Goal: Task Accomplishment & Management: Complete application form

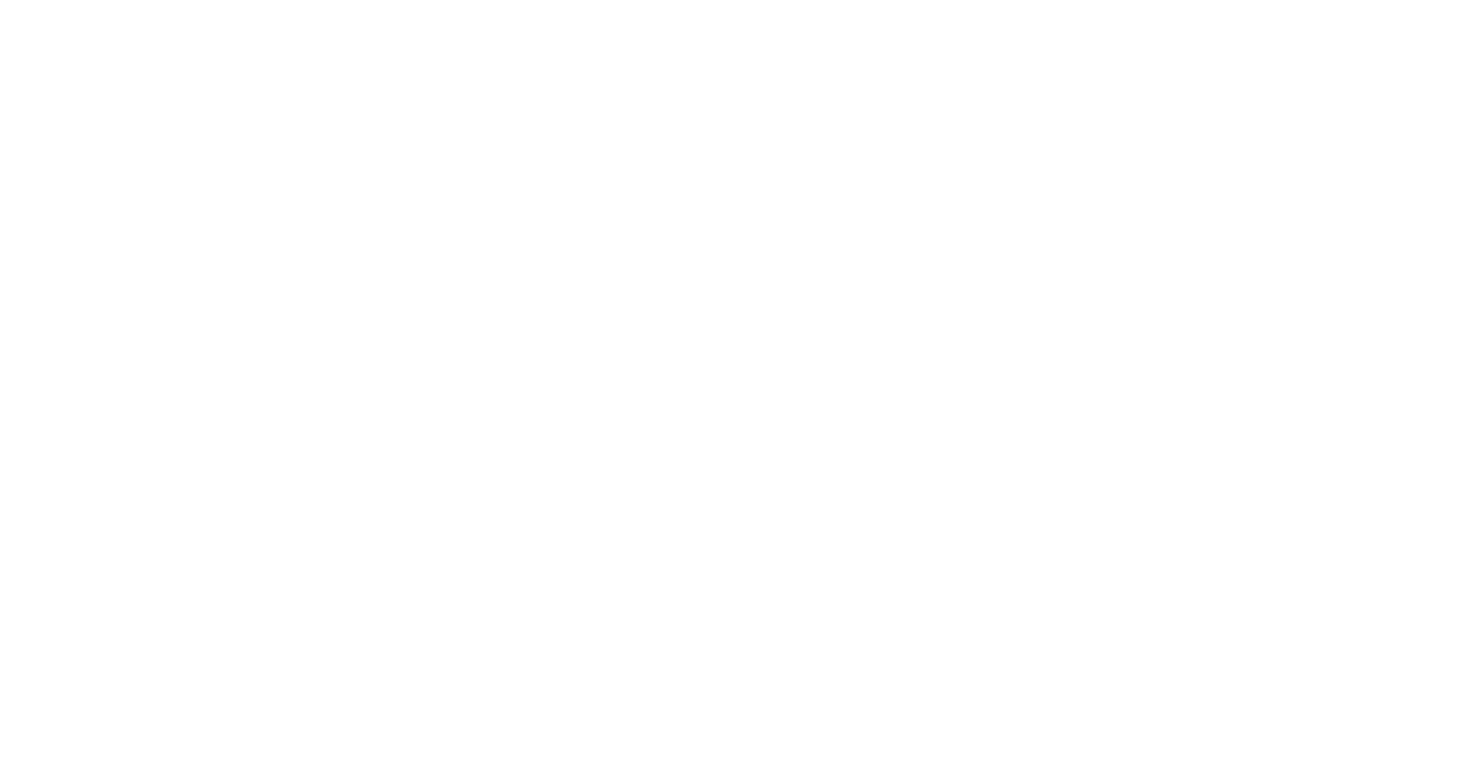
scroll to position [162, 0]
